Goal: Transaction & Acquisition: Download file/media

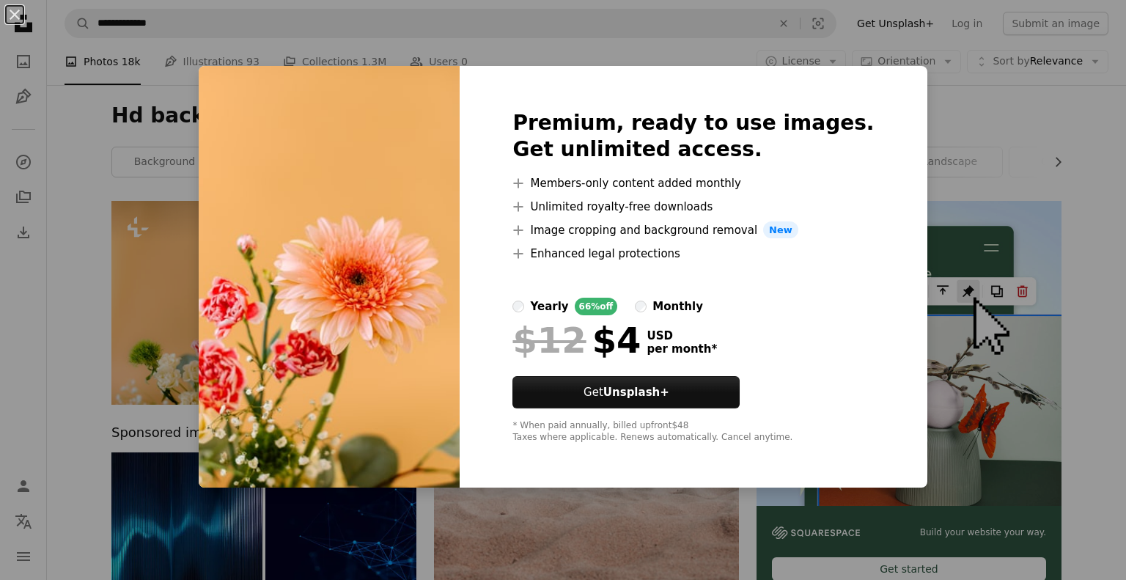
click at [925, 143] on div "An X shape Premium, ready to use images. Get unlimited access. A plus sign Memb…" at bounding box center [563, 290] width 1126 height 580
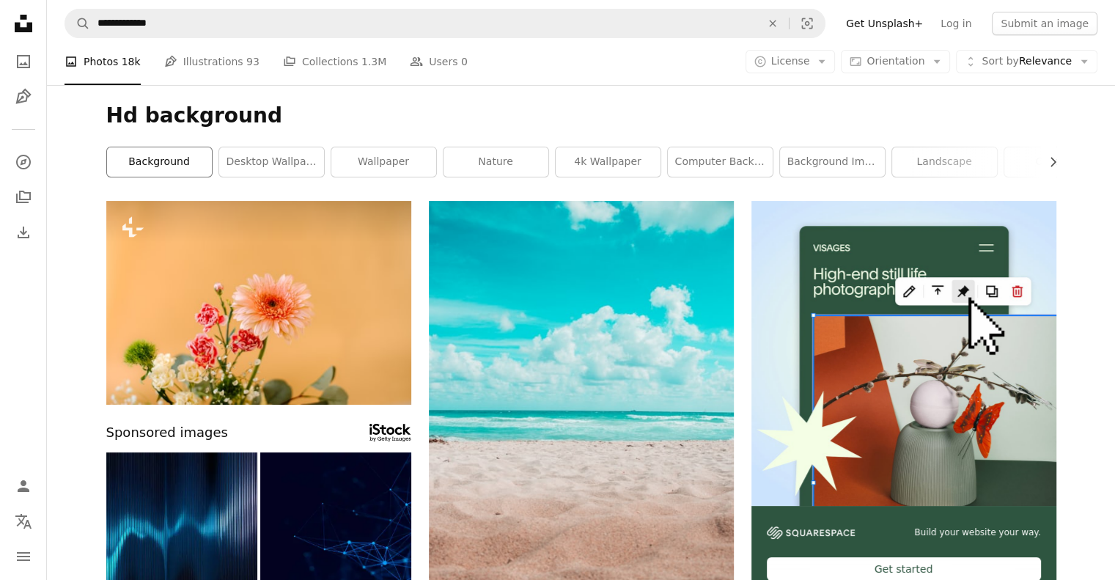
click at [182, 152] on link "background" at bounding box center [159, 161] width 105 height 29
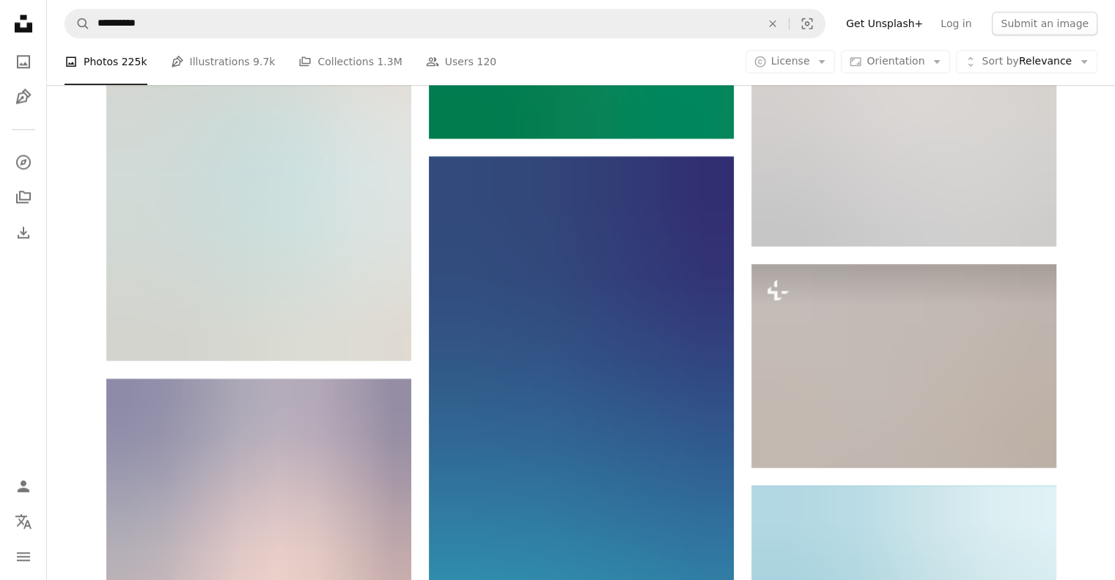
scroll to position [1966, 0]
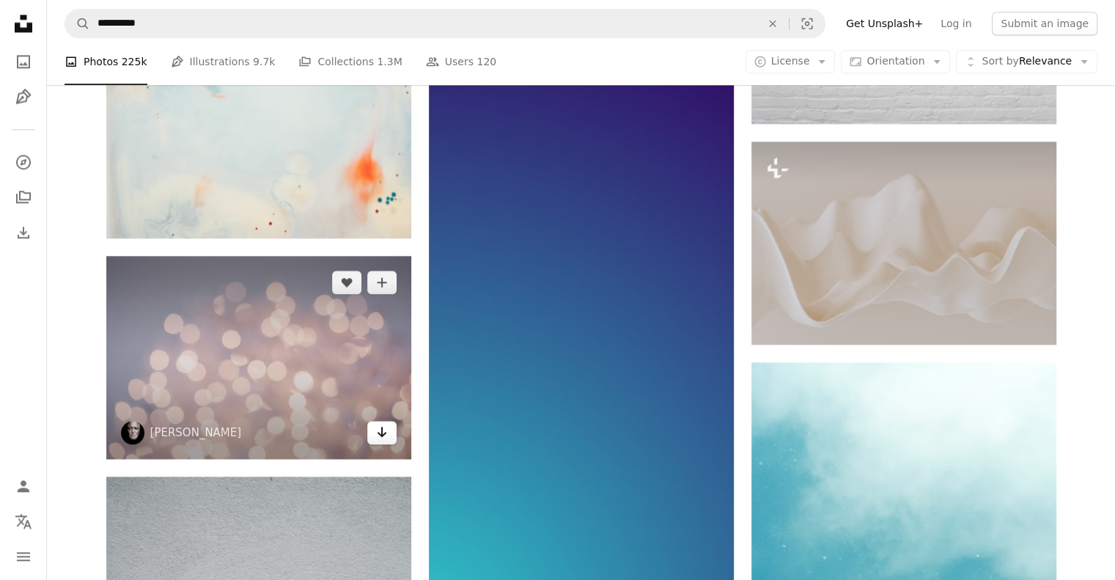
click at [377, 435] on icon "Arrow pointing down" at bounding box center [382, 432] width 12 height 18
